Goal: Task Accomplishment & Management: Manage account settings

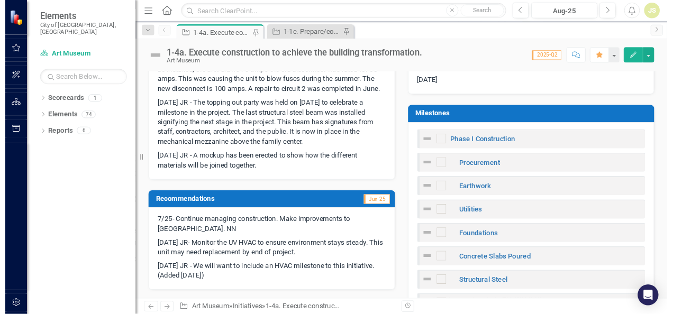
scroll to position [317, 0]
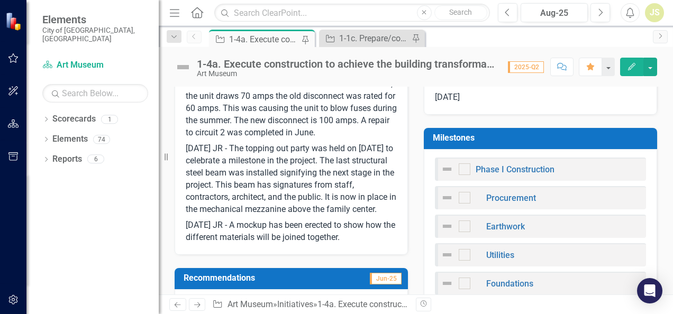
click at [561, 39] on div "Initiative 1-4a. Execute construction to achieve the building transformation. P…" at bounding box center [427, 38] width 441 height 17
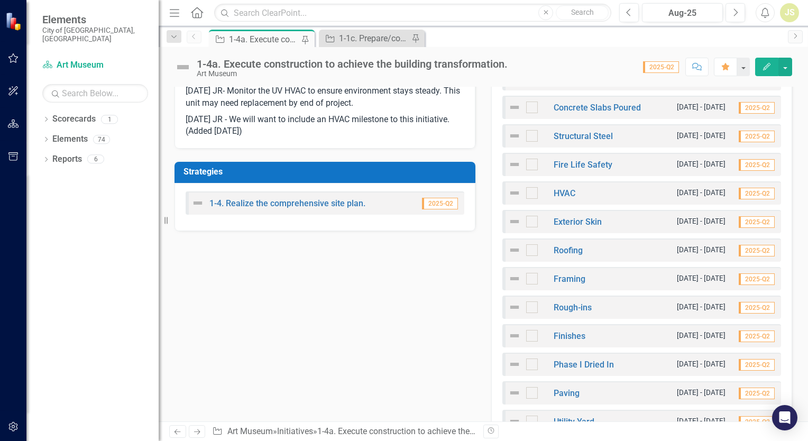
scroll to position [476, 0]
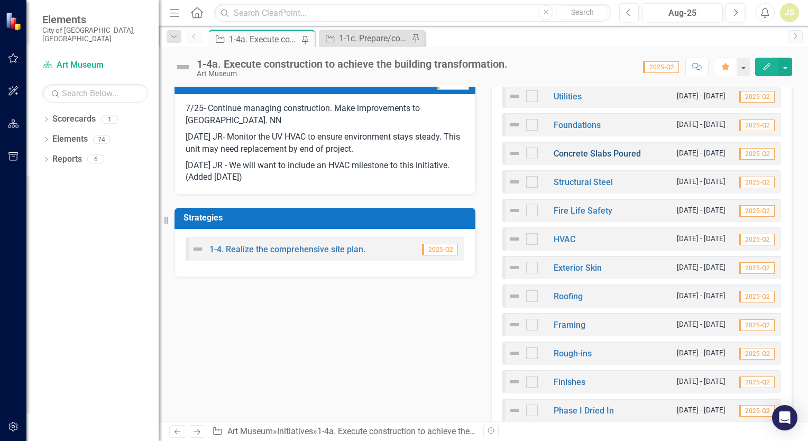
click at [598, 156] on link "Concrete Slabs Poured" at bounding box center [597, 154] width 87 height 10
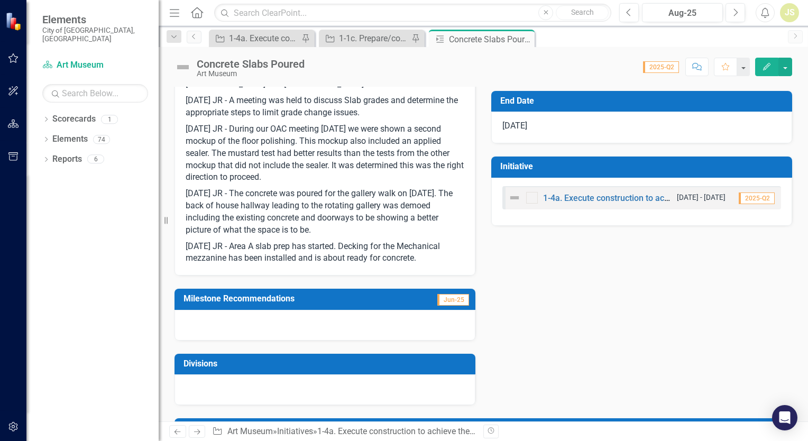
scroll to position [212, 0]
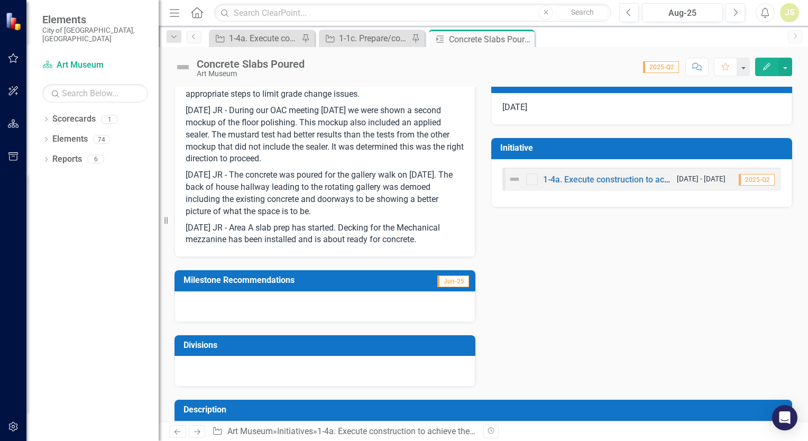
click at [434, 237] on p "[DATE] JR - Area A slab prep has started. Decking for the Mechanical mezzanine …" at bounding box center [325, 233] width 279 height 26
click at [430, 238] on p "[DATE] JR - Area A slab prep has started. Decking for the Mechanical mezzanine …" at bounding box center [325, 233] width 279 height 26
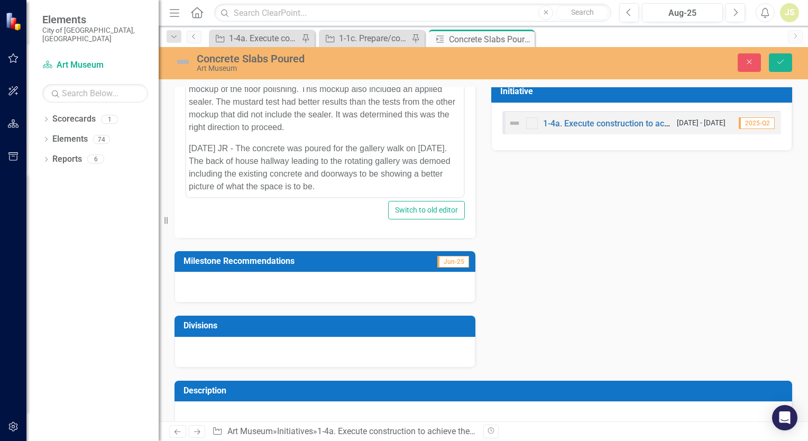
scroll to position [78, 0]
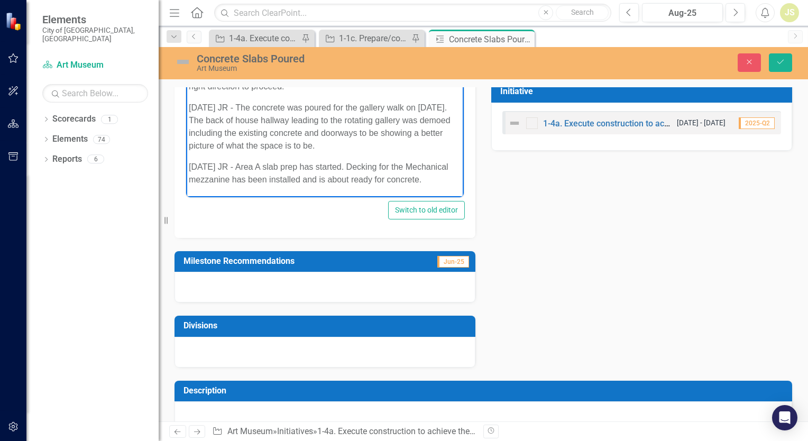
click at [269, 181] on p "[DATE] JR - Area A slab prep has started. Decking for the Mechanical mezzanine …" at bounding box center [325, 172] width 272 height 25
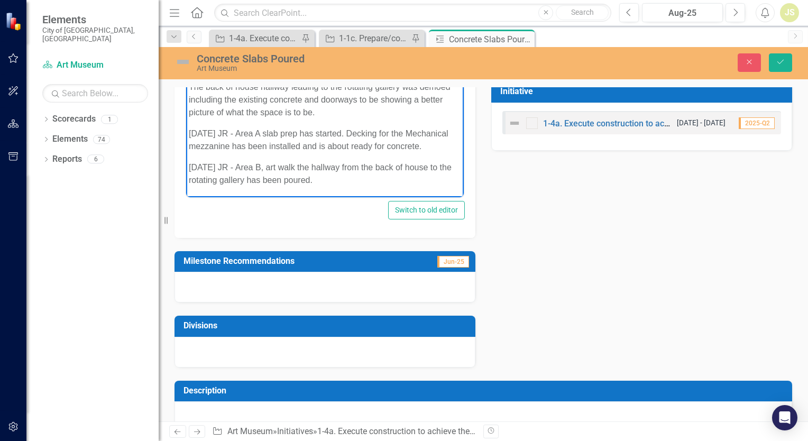
scroll to position [122, 0]
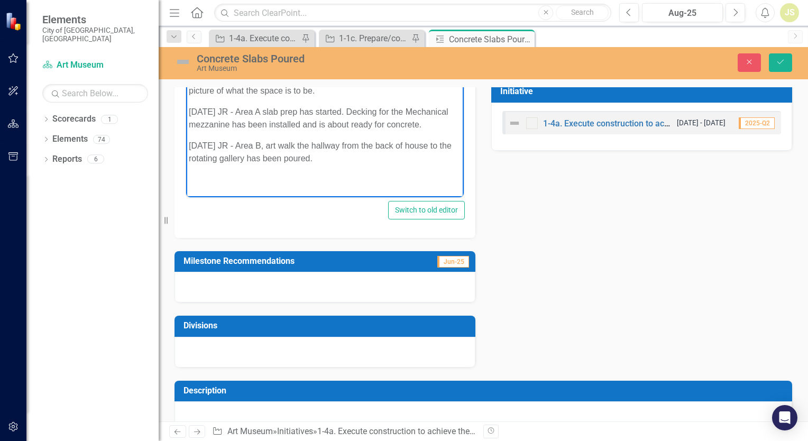
click at [261, 186] on p "Rich Text Area. Press ALT-0 for help." at bounding box center [325, 179] width 272 height 13
click at [261, 186] on p "-" at bounding box center [325, 179] width 272 height 13
click at [778, 65] on icon "Save" at bounding box center [781, 61] width 10 height 7
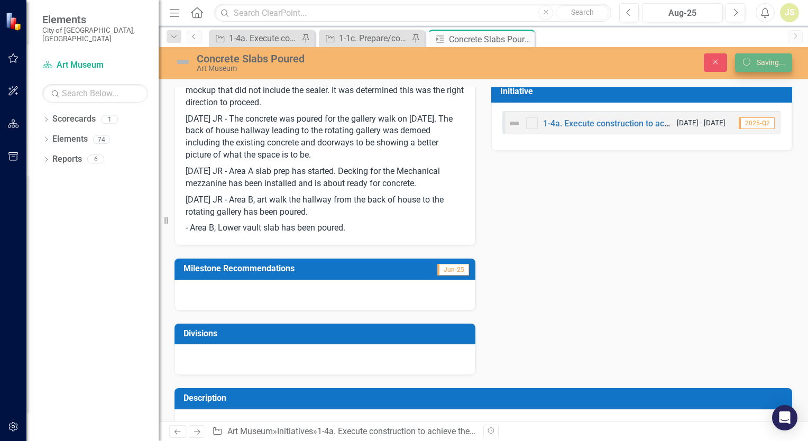
scroll to position [265, 0]
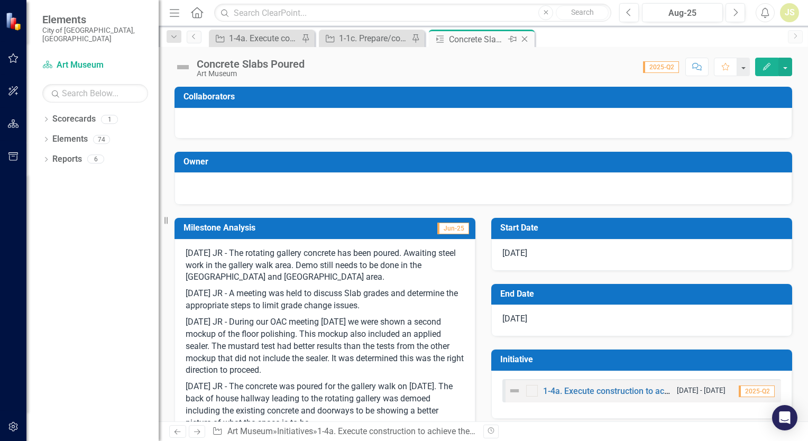
click at [527, 38] on icon "Close" at bounding box center [525, 39] width 11 height 8
click at [415, 39] on icon at bounding box center [415, 40] width 6 height 6
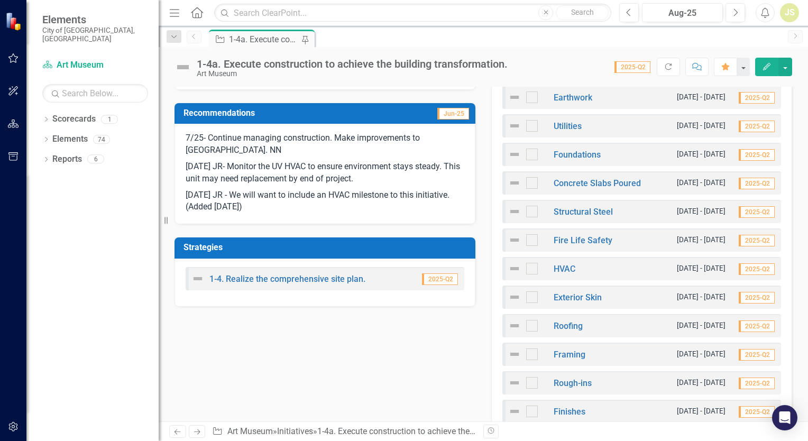
scroll to position [476, 0]
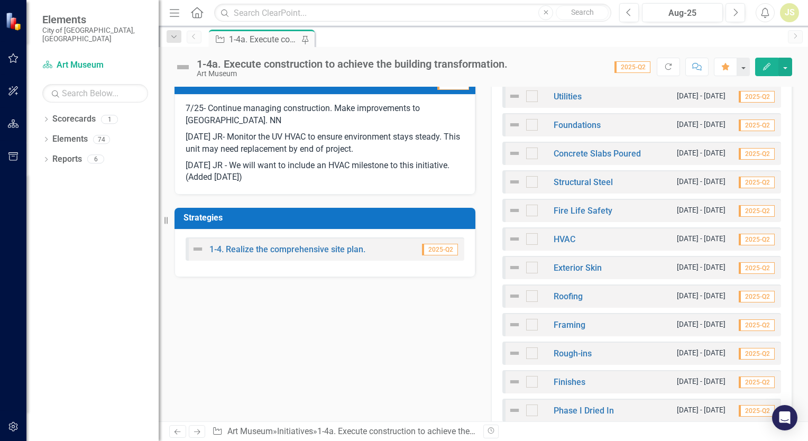
click at [565, 319] on div "Framing" at bounding box center [546, 325] width 77 height 13
click at [565, 322] on link "Framing" at bounding box center [570, 325] width 32 height 10
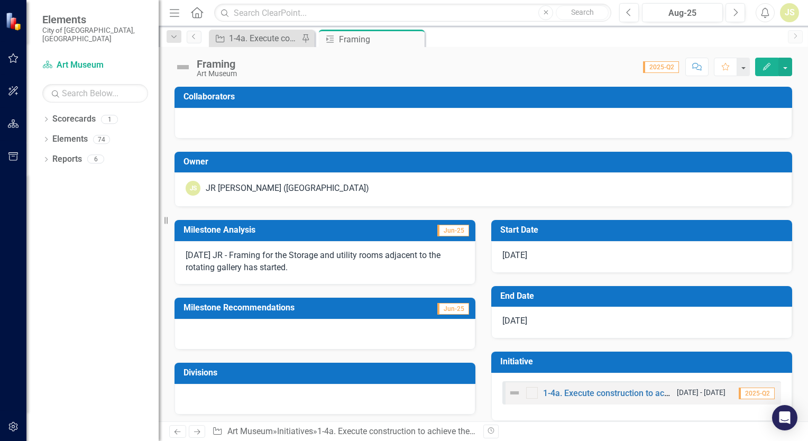
click at [311, 268] on p "[DATE] JR - Framing for the Storage and utility rooms adjacent to the rotating …" at bounding box center [325, 262] width 279 height 24
click at [314, 267] on p "[DATE] JR - Framing for the Storage and utility rooms adjacent to the rotating …" at bounding box center [325, 262] width 279 height 24
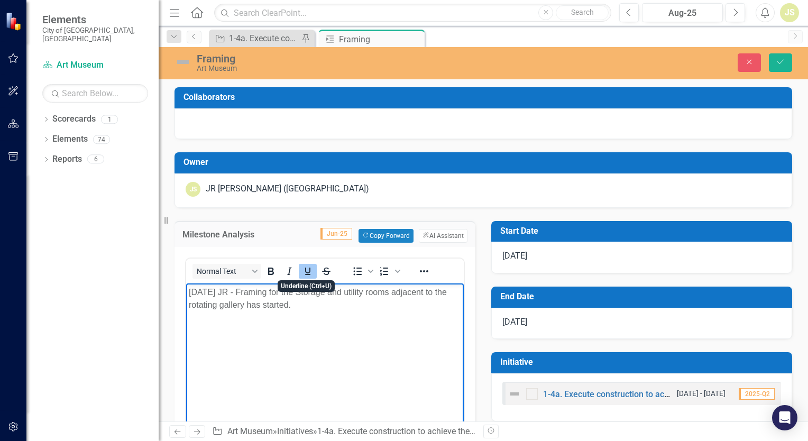
click at [320, 303] on p "﻿ [DATE] JR - Framing for the Storage and utility rooms adjacent to the rotatin…" at bounding box center [325, 298] width 272 height 25
click at [351, 316] on body "[DATE] JR - Framing for the Storage and utility rooms adjacent to the rotating …" at bounding box center [325, 362] width 278 height 159
click at [264, 326] on p "[DATE] JR -" at bounding box center [325, 326] width 272 height 13
click at [784, 64] on icon "Save" at bounding box center [781, 61] width 10 height 7
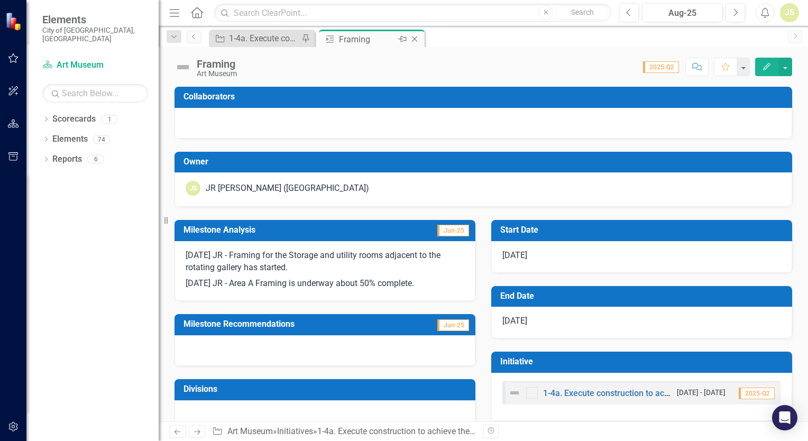
click at [415, 40] on icon "Close" at bounding box center [415, 39] width 11 height 8
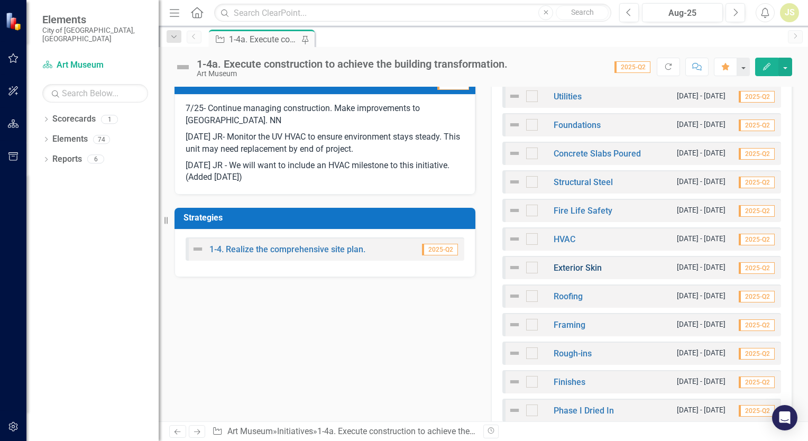
scroll to position [529, 0]
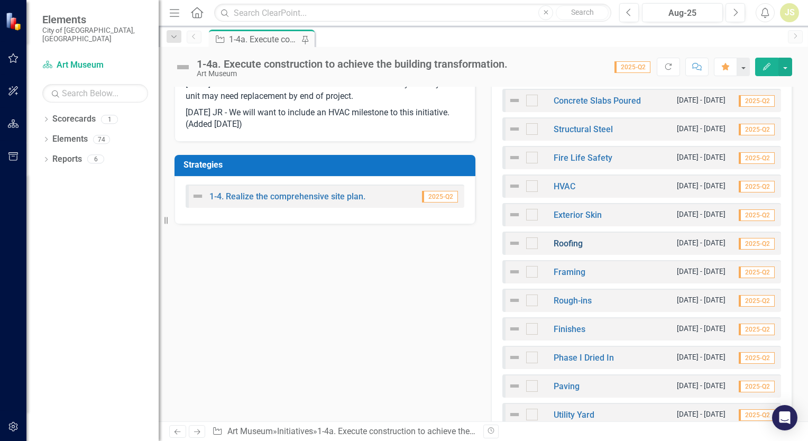
click at [567, 246] on link "Roofing" at bounding box center [568, 244] width 29 height 10
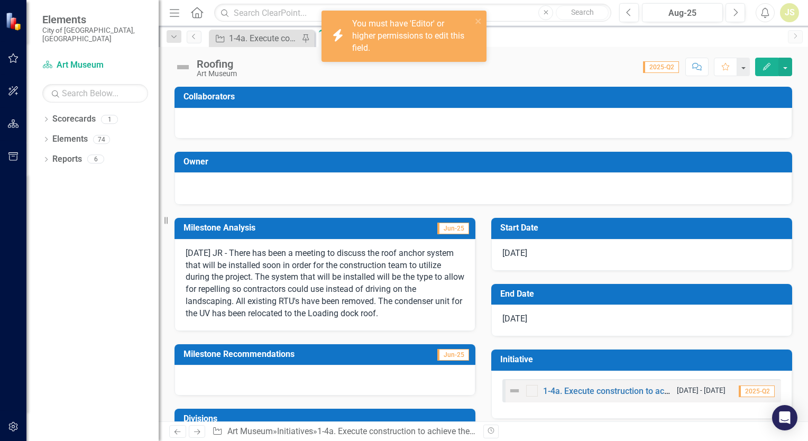
click at [436, 309] on p "[DATE] JR - There has been a meeting to discuss the roof anchor system that wil…" at bounding box center [325, 284] width 279 height 72
click at [425, 313] on p "[DATE] JR - There has been a meeting to discuss the roof anchor system that wil…" at bounding box center [325, 284] width 279 height 72
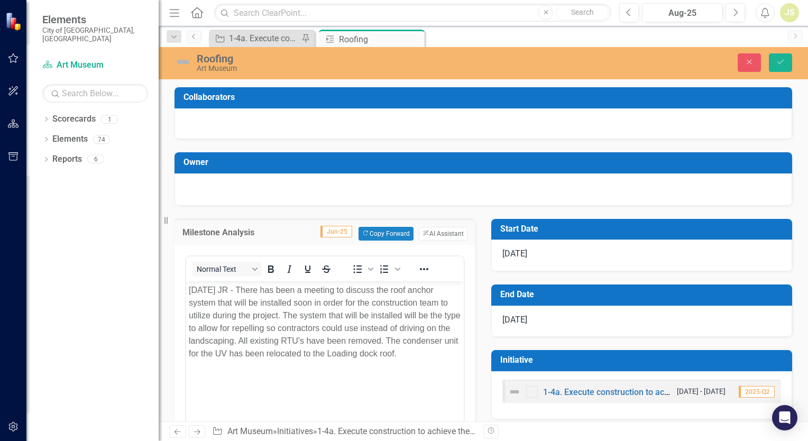
click at [426, 352] on p "[DATE] JR - There has been a meeting to discuss the roof anchor system that wil…" at bounding box center [325, 322] width 272 height 76
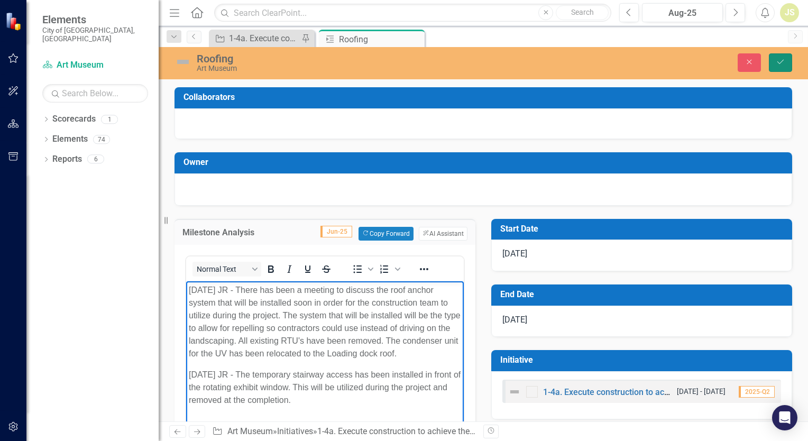
click at [780, 62] on icon "Save" at bounding box center [781, 61] width 10 height 7
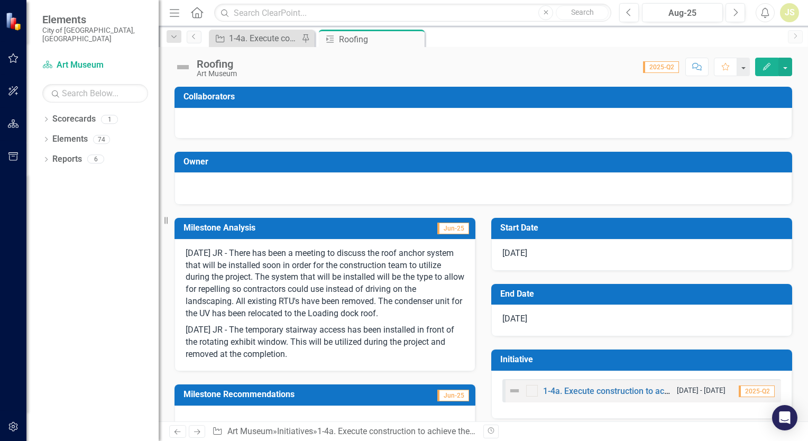
click at [0, 0] on icon at bounding box center [0, 0] width 0 height 0
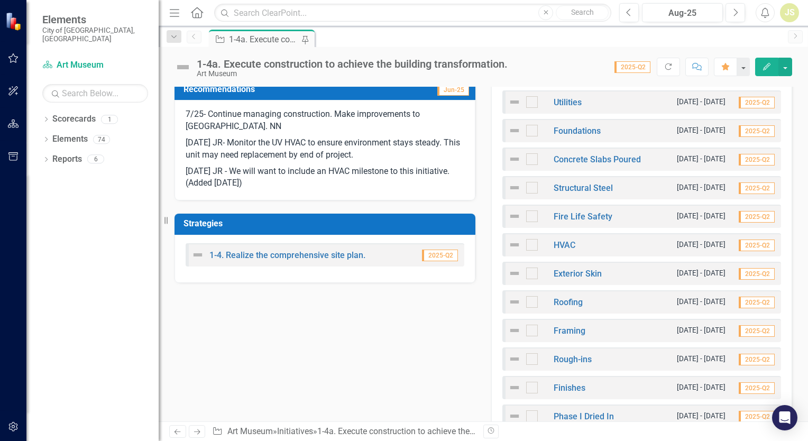
scroll to position [476, 0]
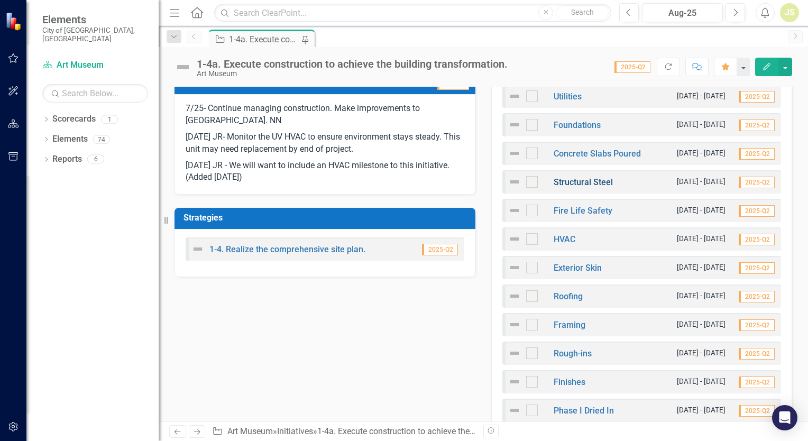
click at [569, 181] on link "Structural Steel" at bounding box center [583, 182] width 59 height 10
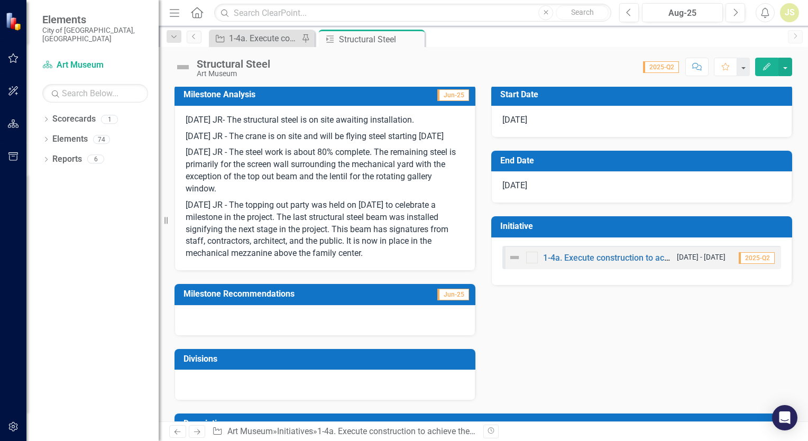
scroll to position [159, 0]
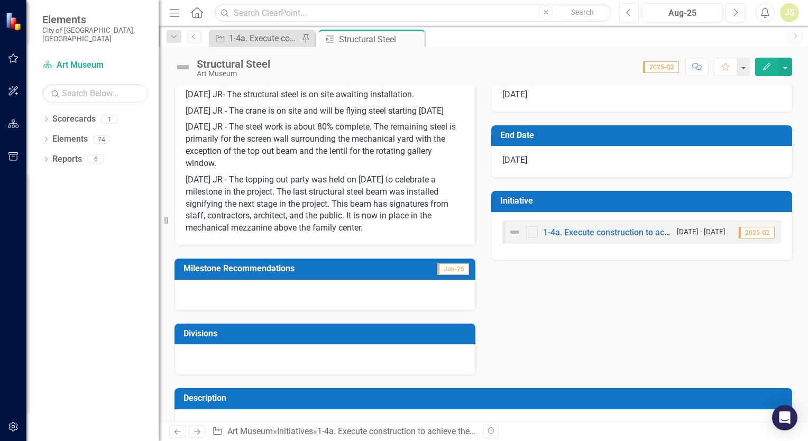
click at [382, 234] on p "[DATE] JR - The topping out party was held on [DATE] to celebrate a milestone i…" at bounding box center [325, 203] width 279 height 62
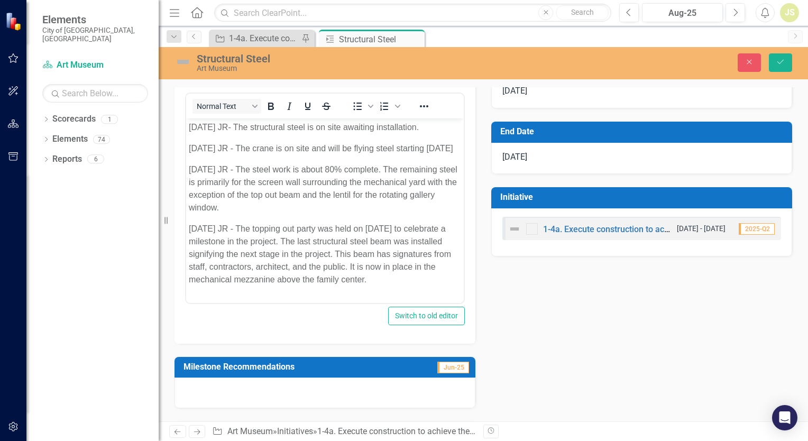
scroll to position [6, 0]
click at [428, 284] on p "[DATE] JR - The topping out party was held on [DATE] to celebrate a milestone i…" at bounding box center [325, 253] width 272 height 63
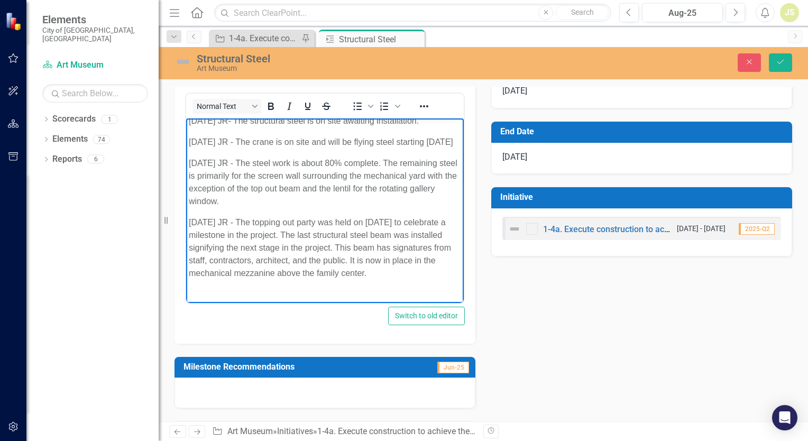
scroll to position [16, 0]
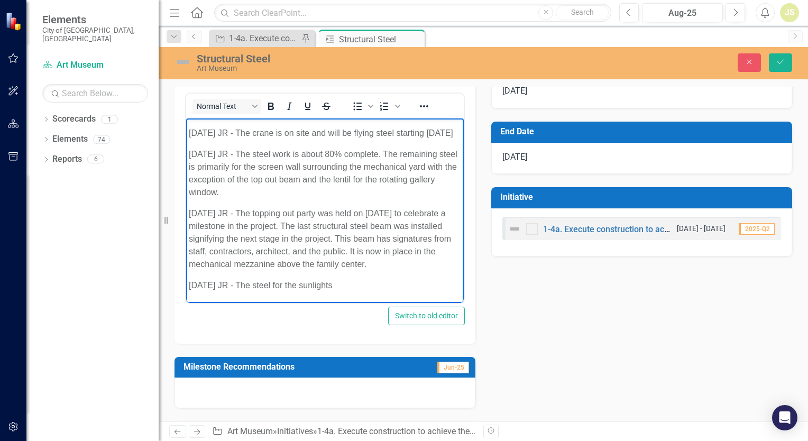
drag, startPoint x: 324, startPoint y: 293, endPoint x: 425, endPoint y: 285, distance: 100.8
click at [425, 285] on body "[DATE] JR- The structural steel is on site awaiting installation. [DATE] JR - T…" at bounding box center [325, 203] width 278 height 200
